Goal: Task Accomplishment & Management: Manage account settings

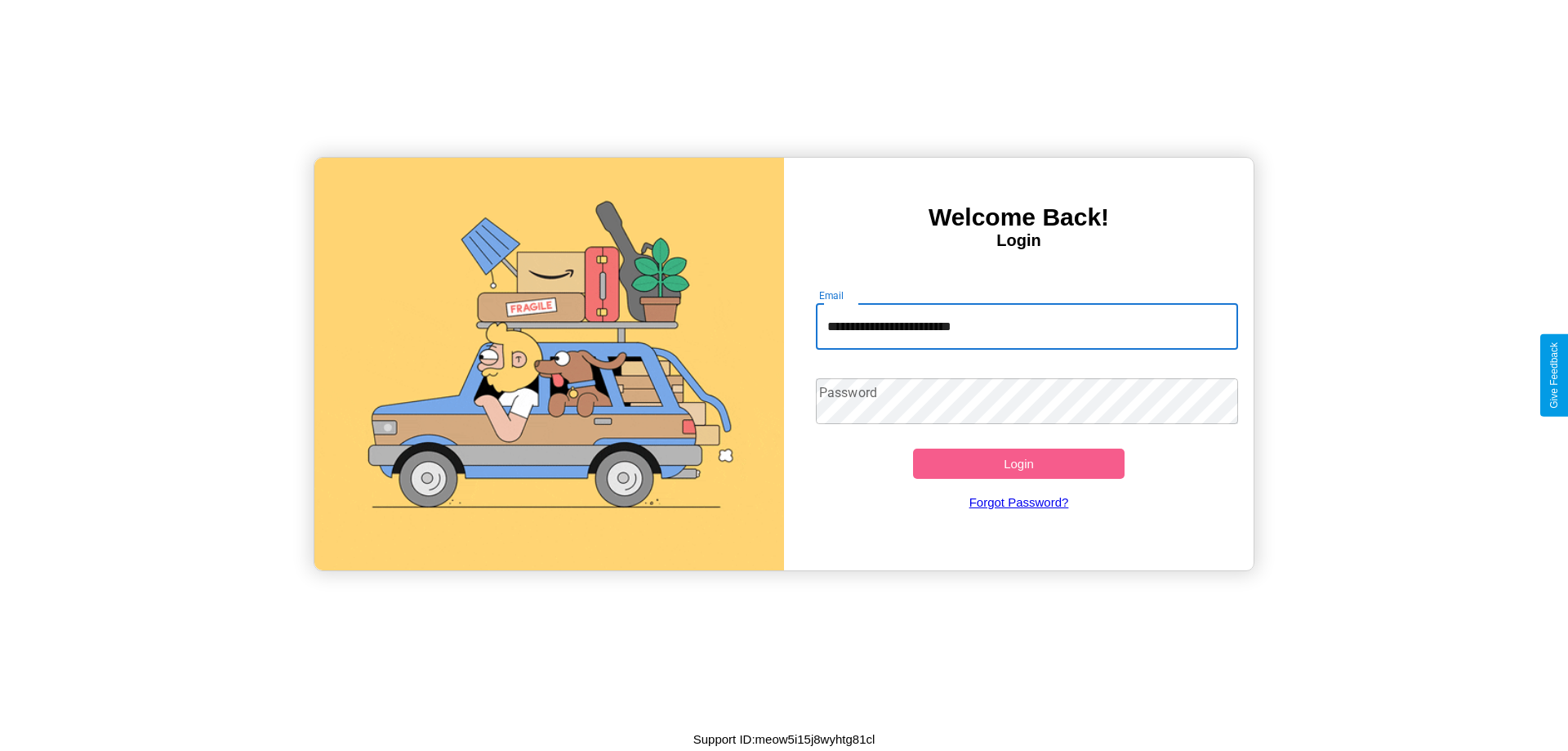
type input "**********"
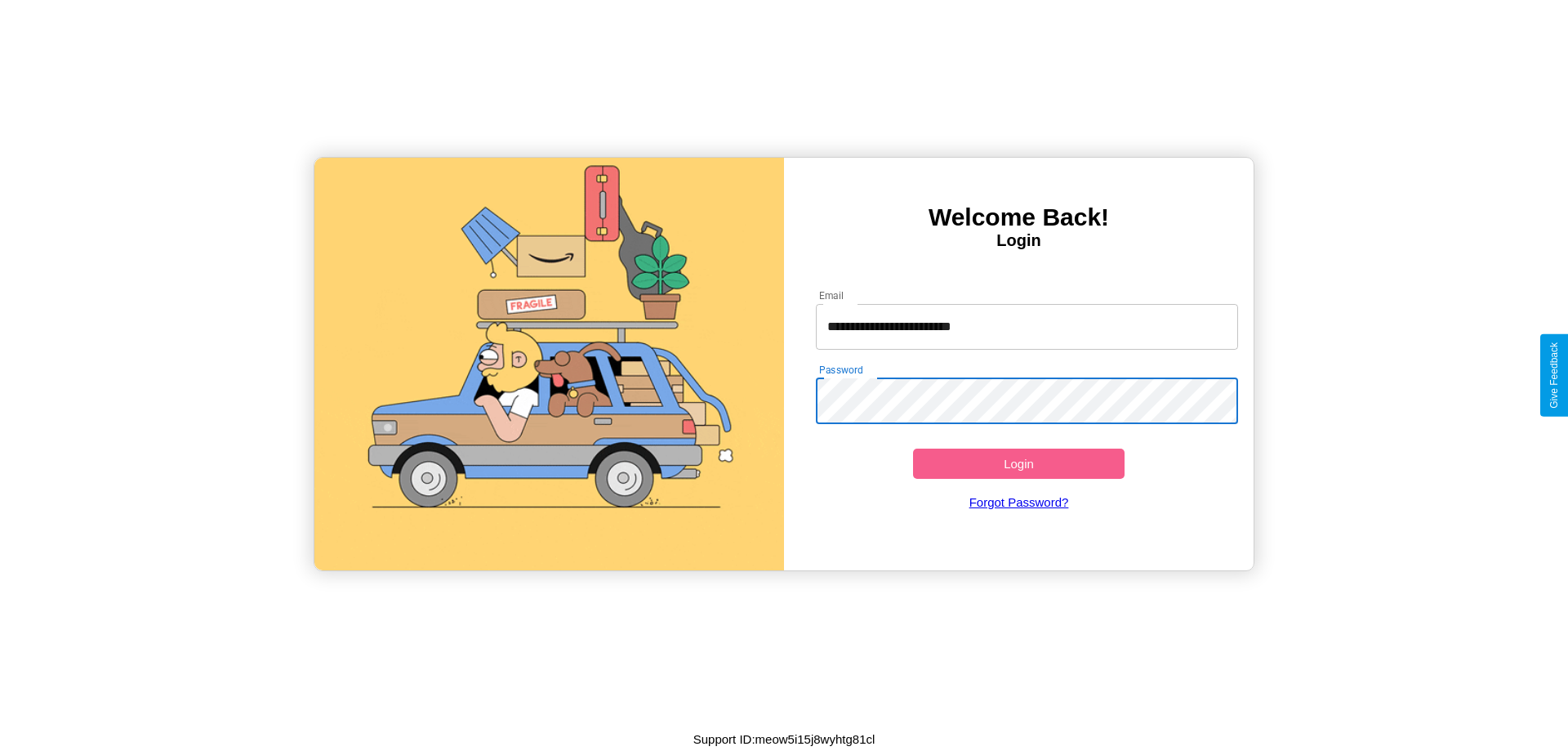
click at [1019, 463] on button "Login" at bounding box center [1018, 463] width 212 height 30
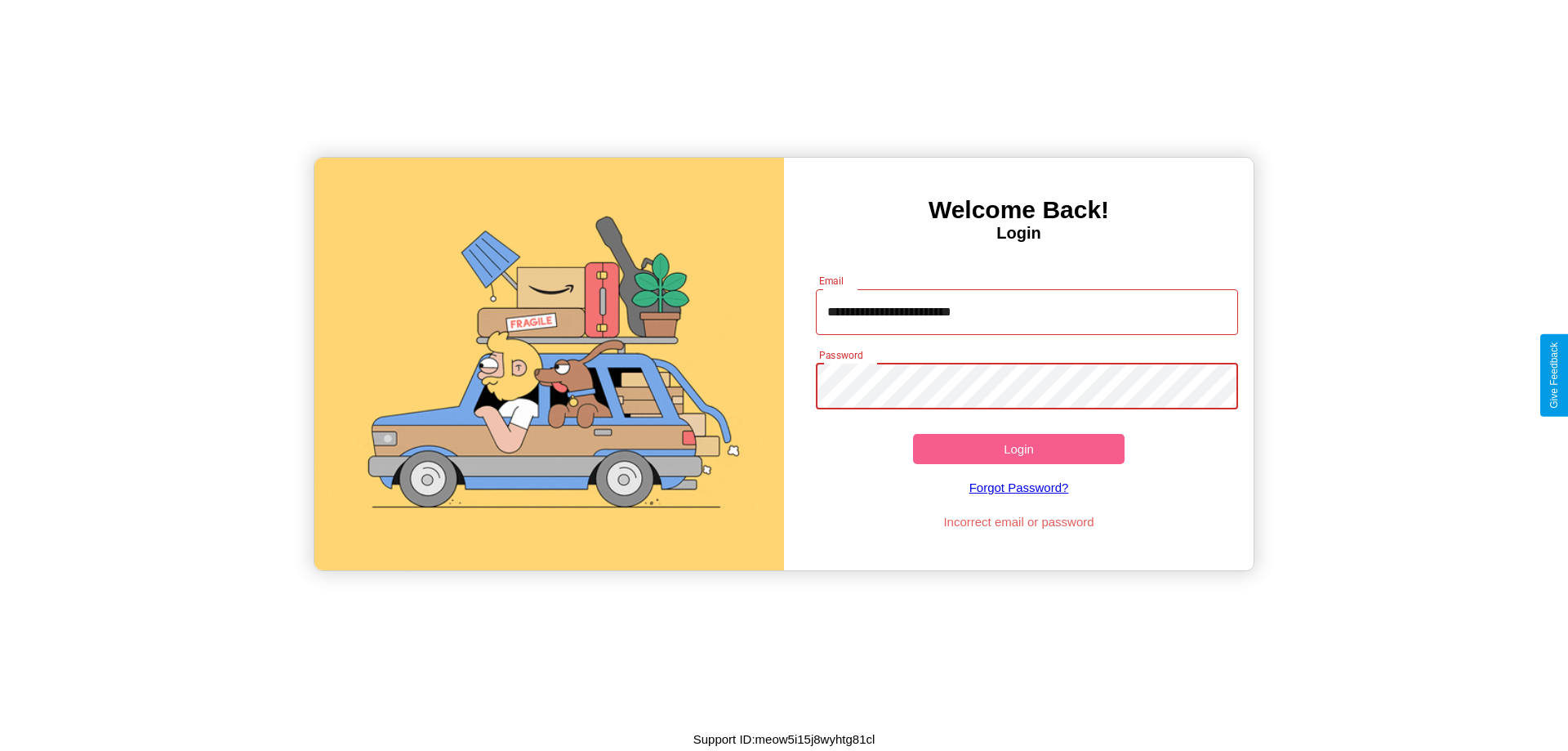
click at [1019, 449] on button "Login" at bounding box center [1018, 449] width 212 height 30
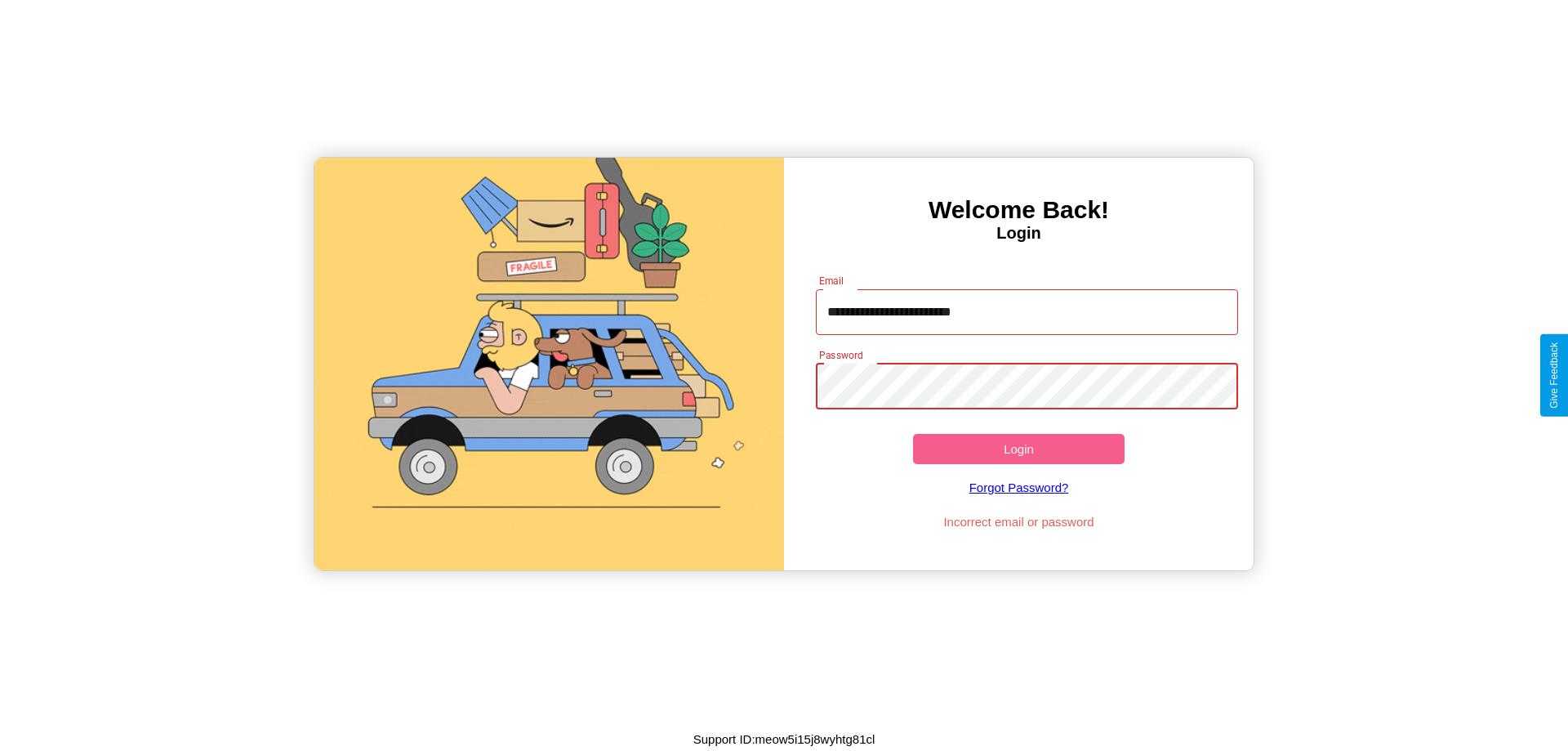
click at [1019, 449] on button "Login" at bounding box center [1018, 449] width 212 height 30
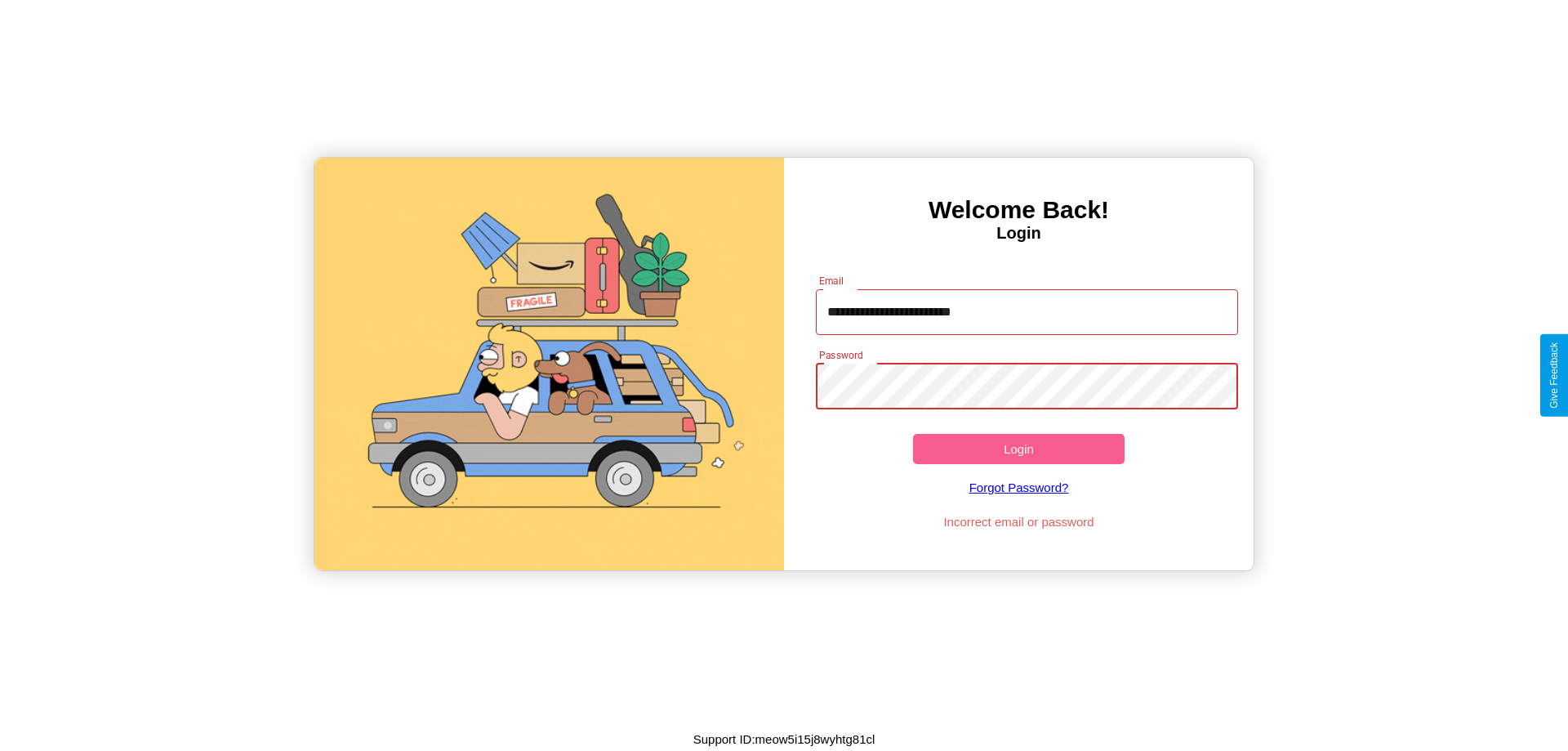
click at [1019, 449] on button "Login" at bounding box center [1018, 449] width 212 height 30
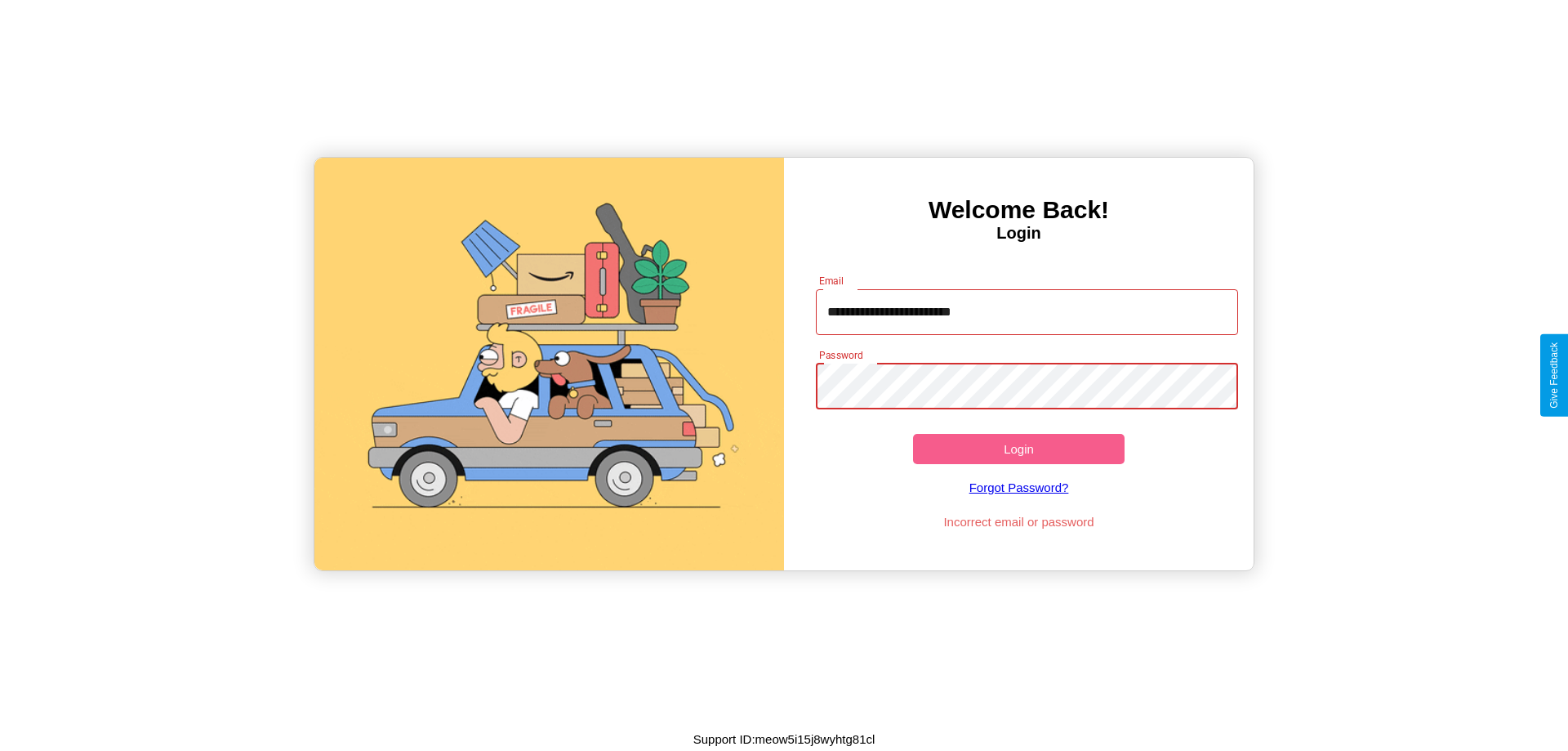
click at [1019, 449] on button "Login" at bounding box center [1018, 449] width 212 height 30
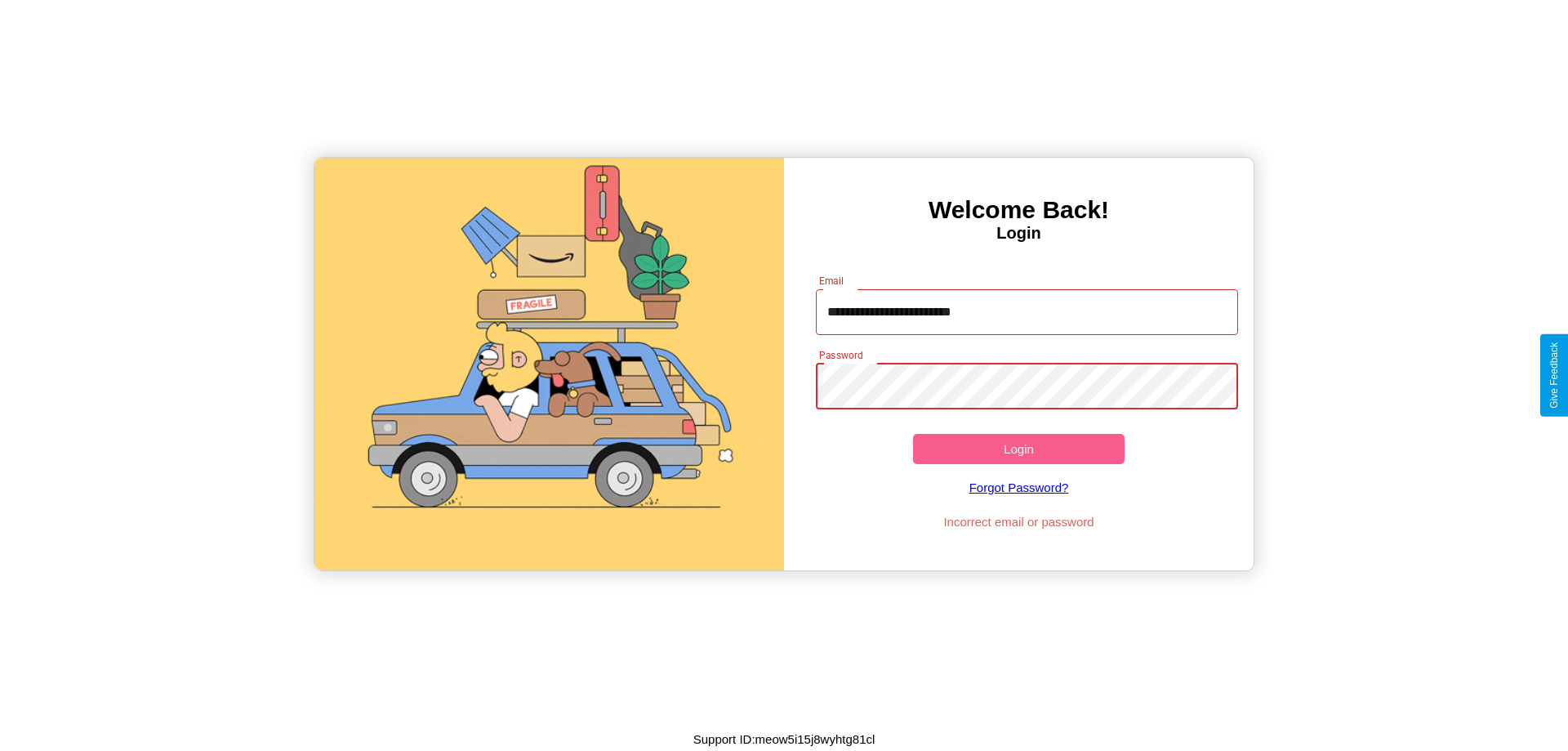
click at [1019, 449] on button "Login" at bounding box center [1018, 449] width 212 height 30
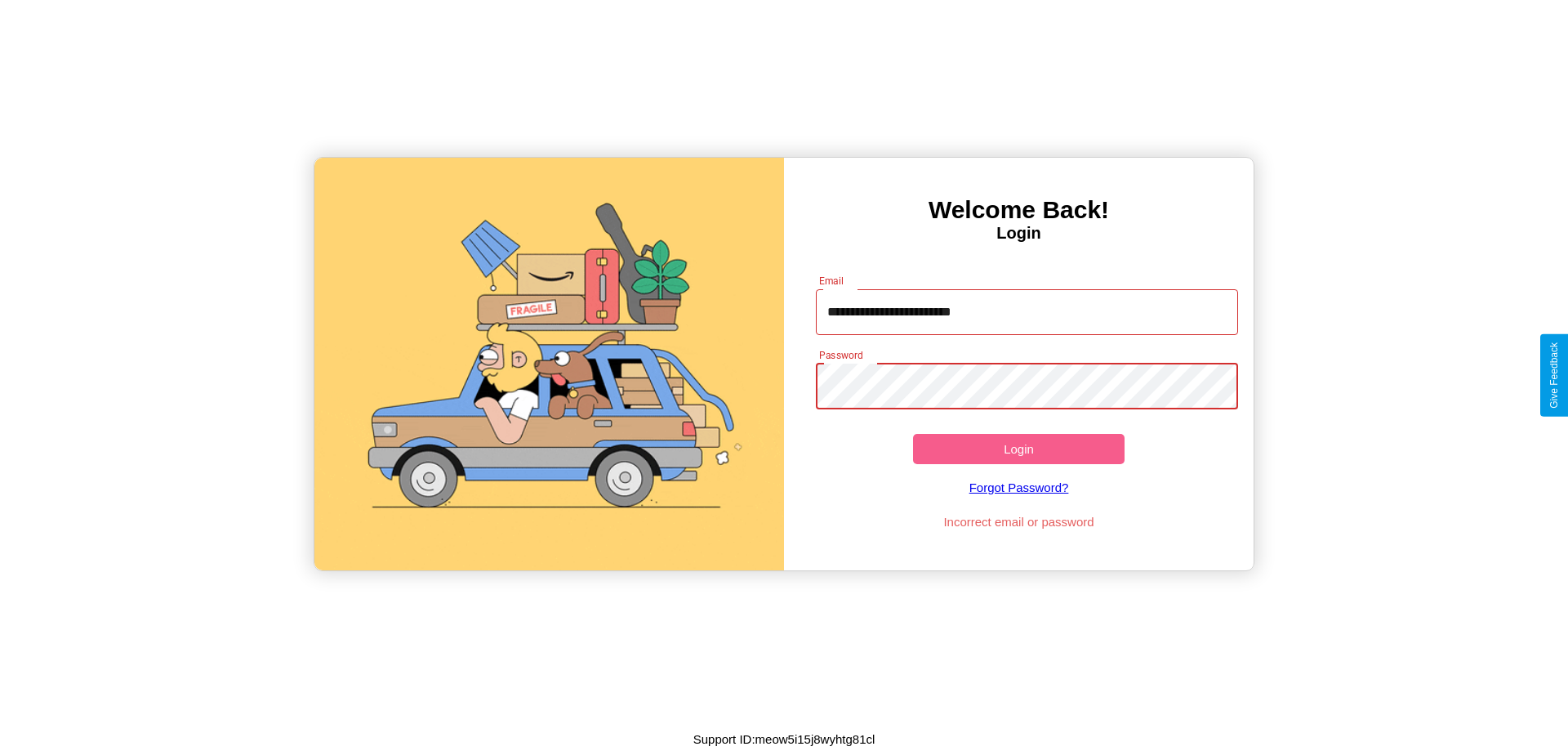
click at [1019, 449] on button "Login" at bounding box center [1018, 449] width 212 height 30
